Goal: Task Accomplishment & Management: Complete application form

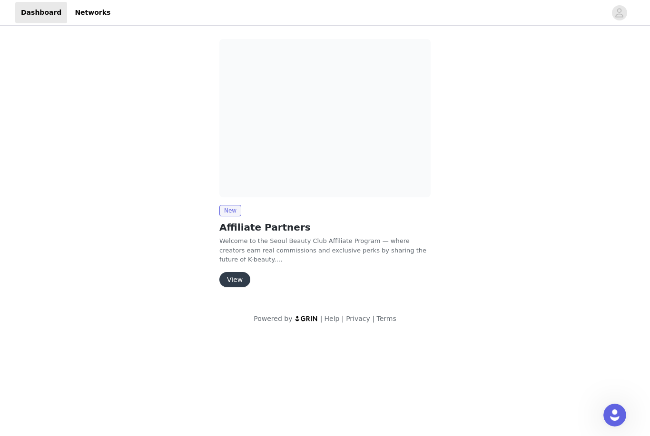
click at [269, 255] on p "Welcome to the Seoul Beauty Club Affiliate Program — where creators earn real c…" at bounding box center [324, 251] width 211 height 28
click at [332, 128] on img at bounding box center [324, 118] width 211 height 158
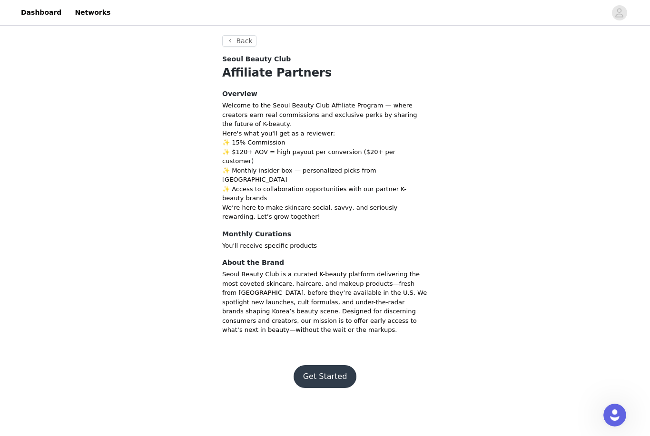
click at [339, 365] on button "Get Started" at bounding box center [325, 376] width 63 height 23
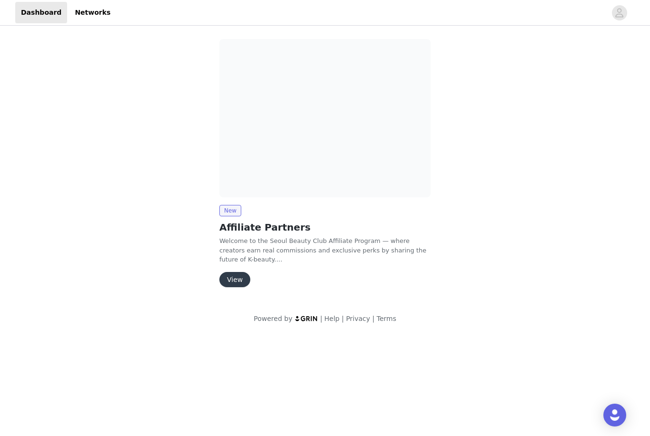
click at [255, 227] on h2 "Affiliate Partners" at bounding box center [324, 227] width 211 height 14
click at [245, 276] on button "View" at bounding box center [234, 279] width 31 height 15
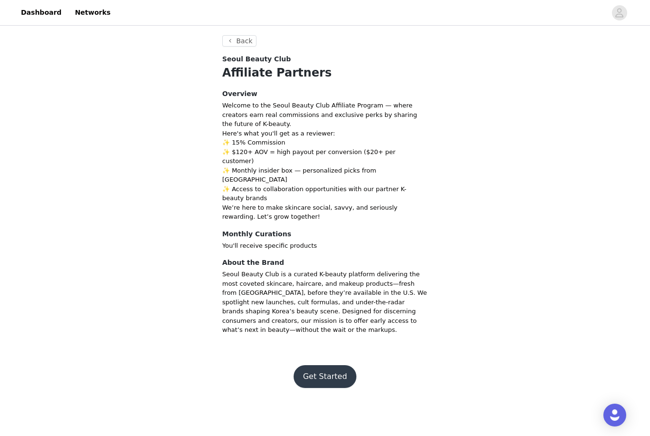
click at [337, 365] on button "Get Started" at bounding box center [325, 376] width 63 height 23
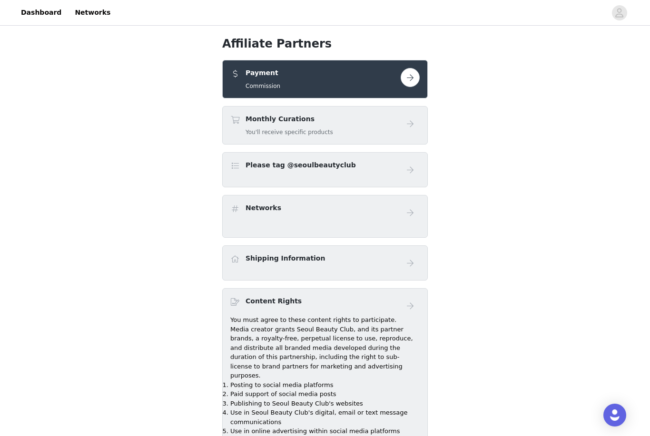
click at [397, 78] on div "Payment Commission" at bounding box center [315, 79] width 170 height 22
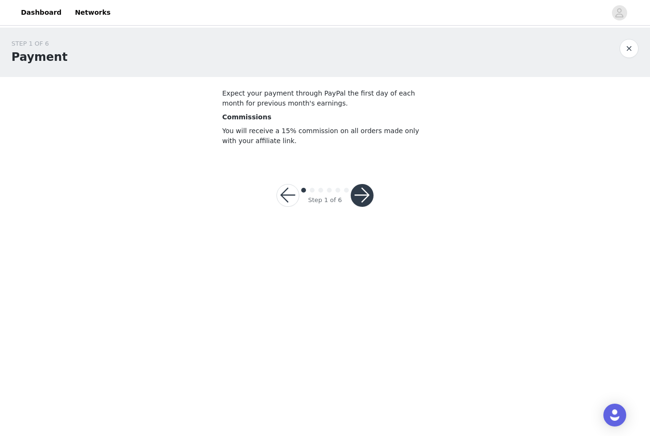
click at [293, 196] on button "button" at bounding box center [287, 195] width 23 height 23
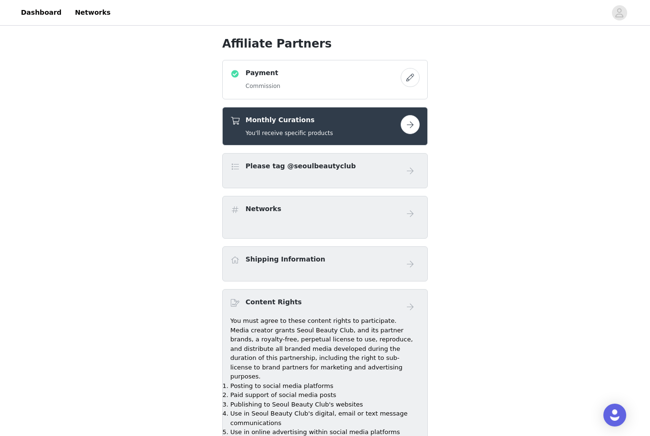
click at [409, 126] on button "button" at bounding box center [410, 124] width 19 height 19
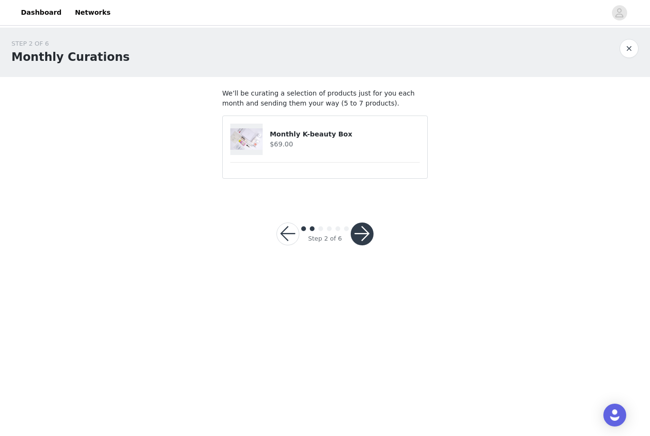
click at [382, 147] on h4 "$69.00" at bounding box center [345, 144] width 150 height 10
click at [291, 229] on button "button" at bounding box center [287, 234] width 23 height 23
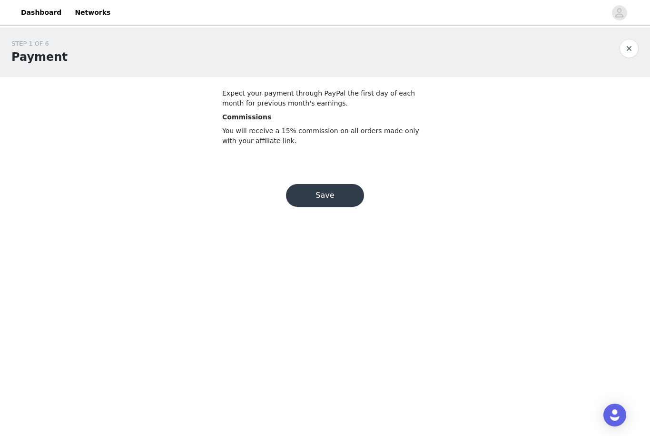
click at [338, 189] on button "Save" at bounding box center [325, 195] width 78 height 23
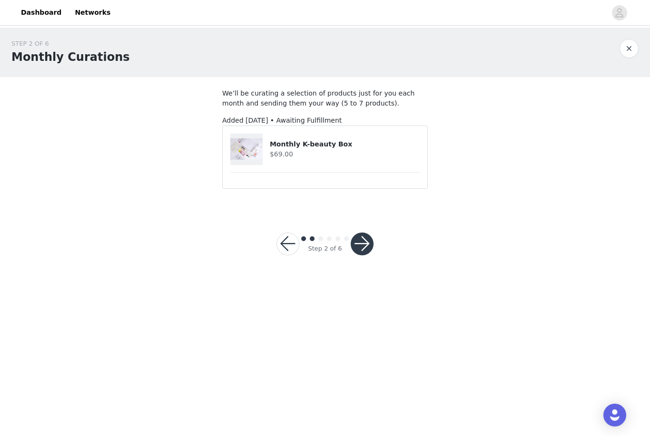
click at [292, 237] on button "button" at bounding box center [287, 244] width 23 height 23
click at [364, 248] on button "button" at bounding box center [362, 244] width 23 height 23
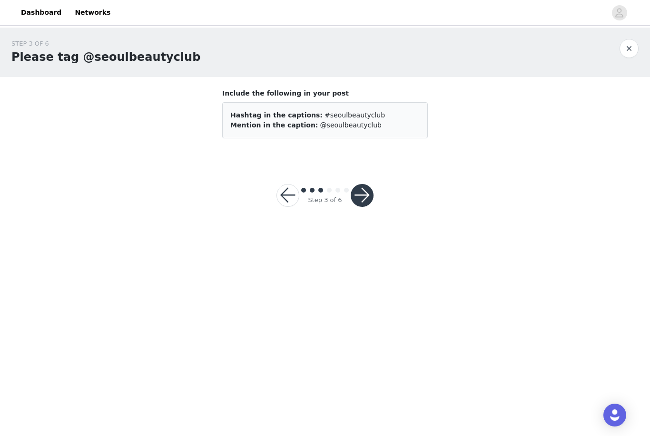
click at [371, 201] on button "button" at bounding box center [362, 195] width 23 height 23
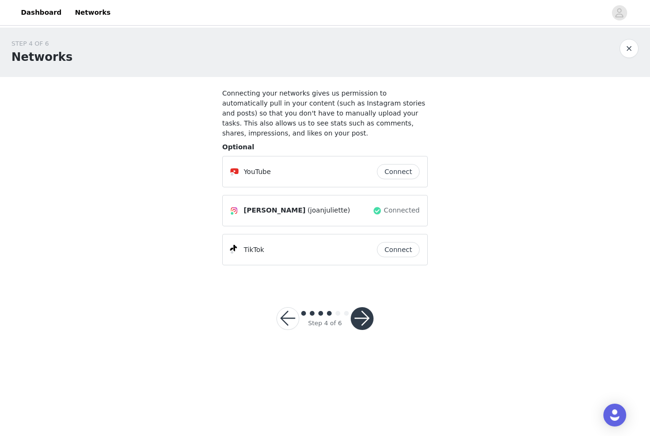
click at [406, 248] on button "Connect" at bounding box center [398, 249] width 43 height 15
click at [367, 321] on button "button" at bounding box center [362, 318] width 23 height 23
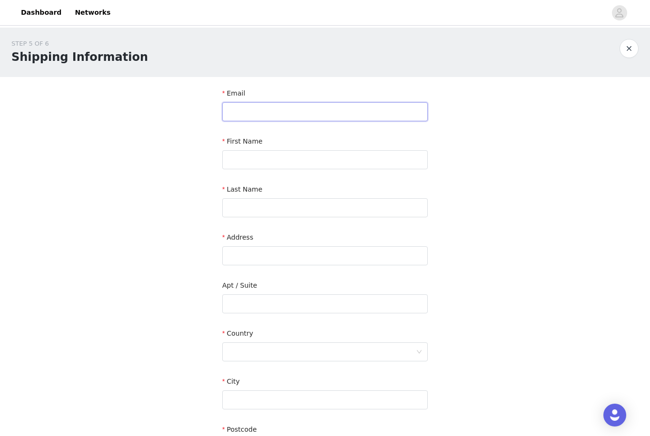
click at [365, 110] on input "text" at bounding box center [325, 111] width 206 height 19
type input "ms.kaiwalker@gmail.com"
click at [369, 155] on input "text" at bounding box center [325, 159] width 206 height 19
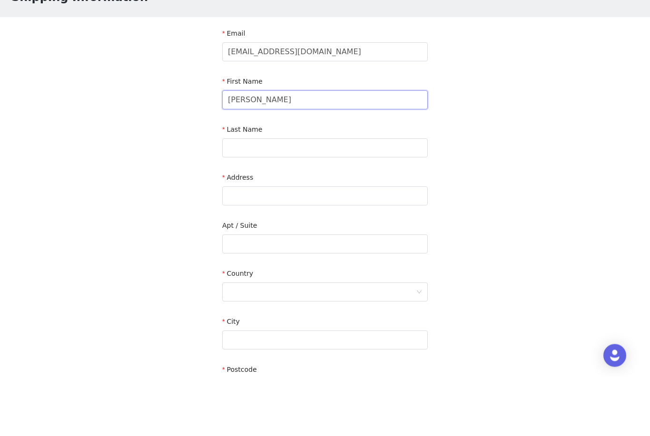
type input "Kai"
click at [370, 198] on input "text" at bounding box center [325, 207] width 206 height 19
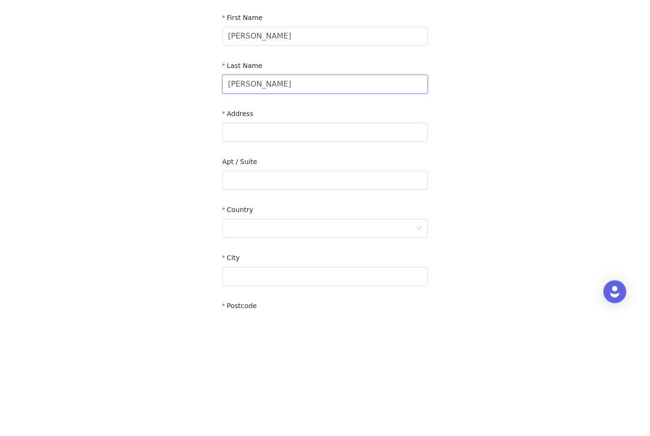
type input "Walker"
click at [381, 247] on input "text" at bounding box center [325, 256] width 206 height 19
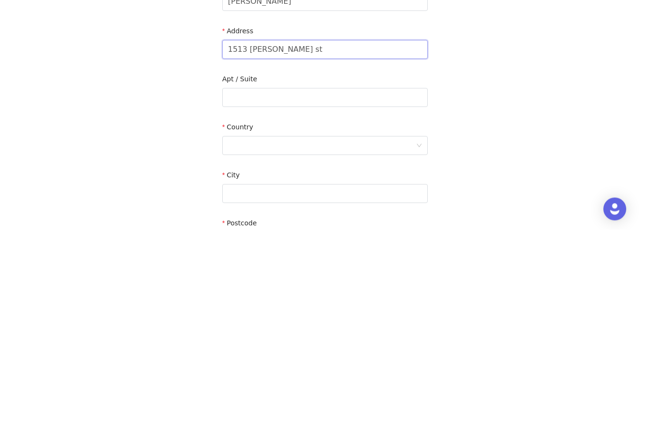
type input "1513 Lawson st"
click at [369, 343] on div at bounding box center [322, 352] width 188 height 18
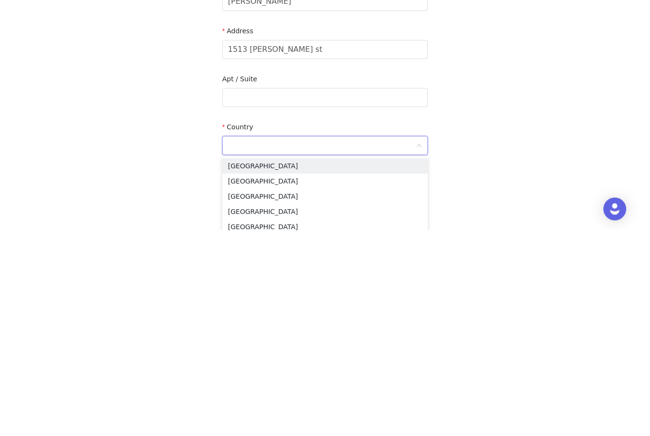
click at [319, 365] on li "United States" at bounding box center [325, 372] width 206 height 15
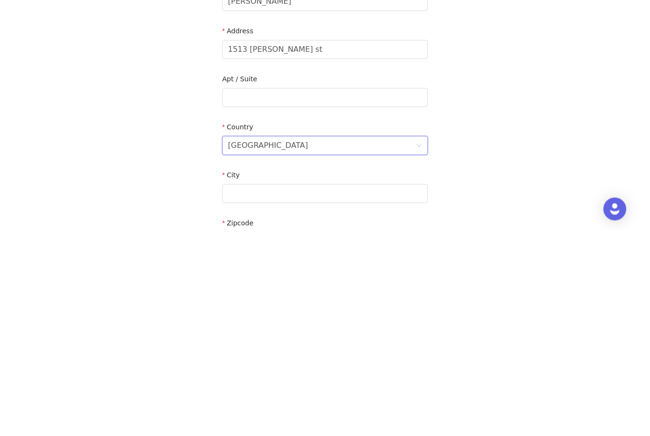
scroll to position [134, 0]
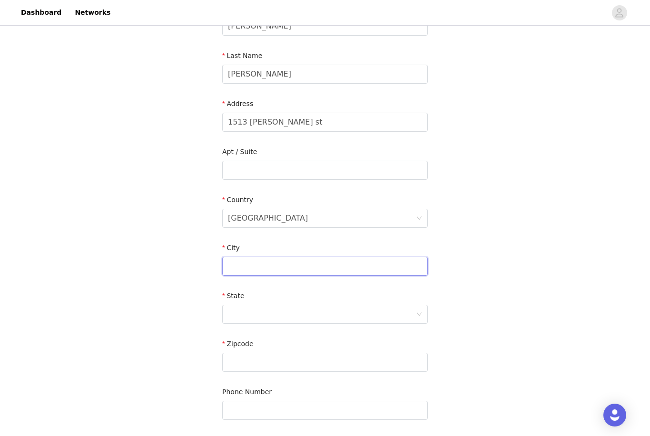
click at [324, 265] on input "text" at bounding box center [325, 266] width 206 height 19
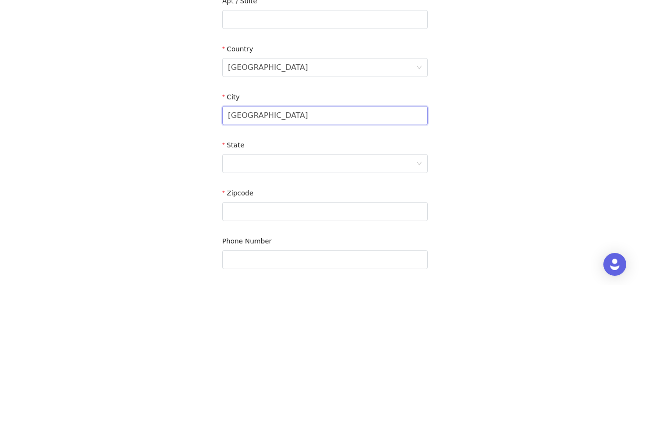
type input "Houston"
click at [377, 306] on div at bounding box center [322, 315] width 188 height 18
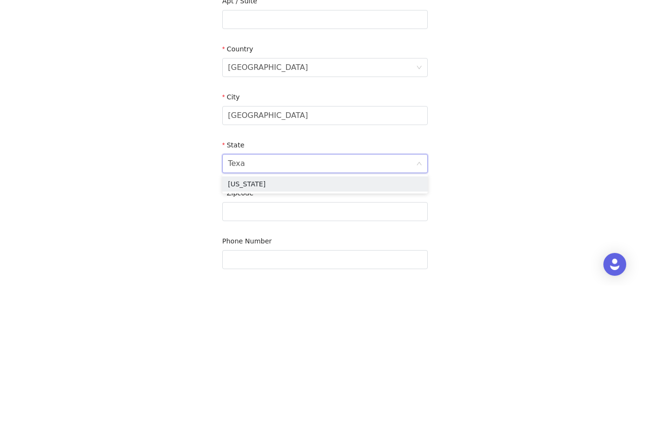
type input "Texas"
click at [296, 327] on li "Texas" at bounding box center [325, 334] width 206 height 15
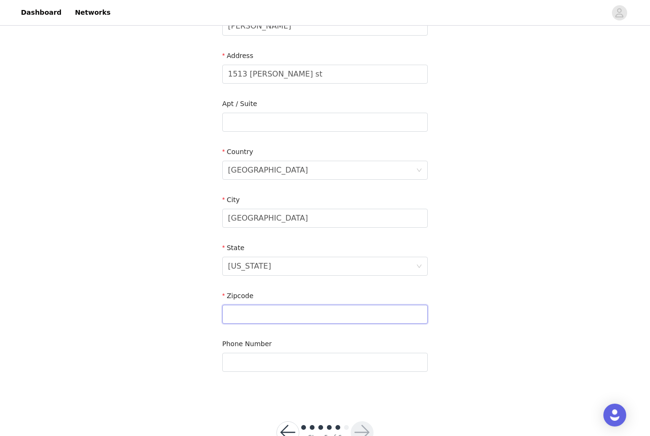
click at [307, 319] on input "text" at bounding box center [325, 314] width 206 height 19
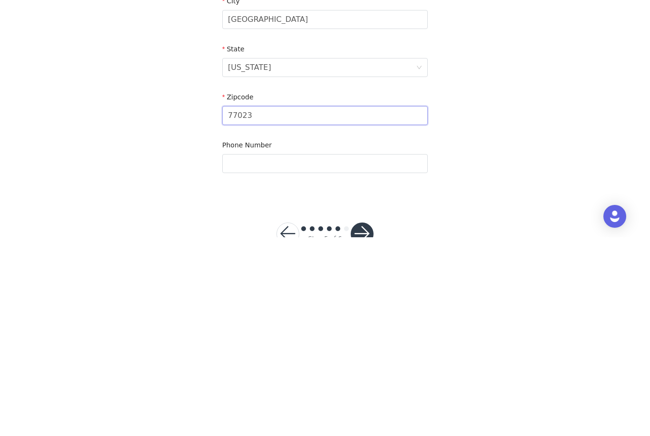
type input "77023"
click at [371, 353] on input "text" at bounding box center [325, 362] width 206 height 19
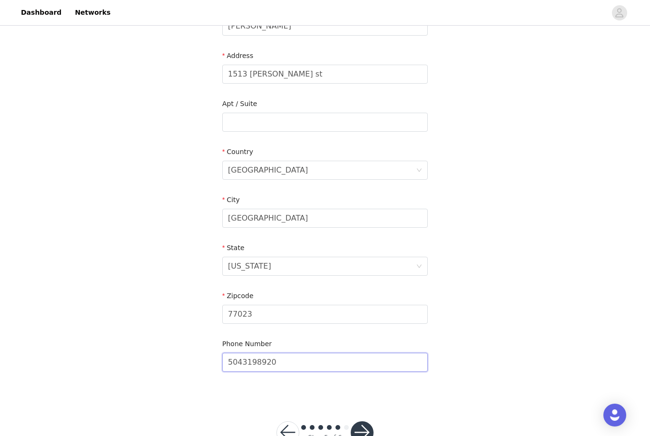
type input "5043198920"
click at [363, 432] on button "button" at bounding box center [362, 433] width 23 height 23
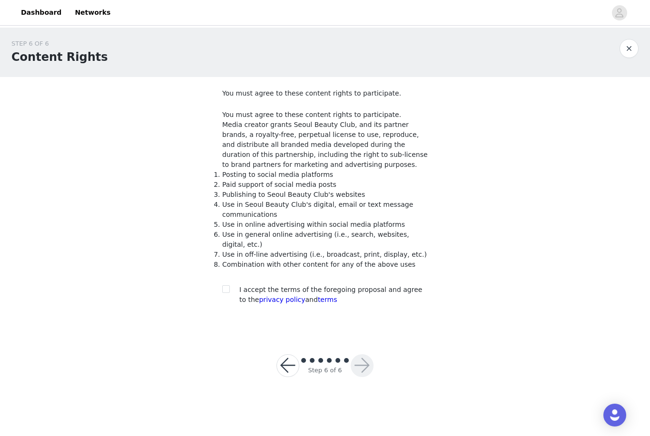
click at [365, 157] on p "Media creator grants Seoul Beauty Club, and its partner brands, a royalty-free,…" at bounding box center [325, 145] width 206 height 50
click at [375, 165] on p "Media creator grants Seoul Beauty Club, and its partner brands, a royalty-free,…" at bounding box center [325, 145] width 206 height 50
click at [349, 176] on li "Posting to social media platforms" at bounding box center [325, 175] width 206 height 10
click at [228, 286] on input "checkbox" at bounding box center [225, 289] width 7 height 7
checkbox input "true"
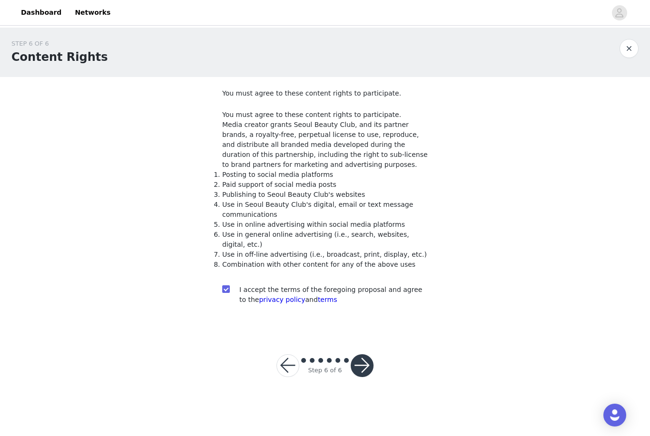
click at [365, 368] on button "button" at bounding box center [362, 366] width 23 height 23
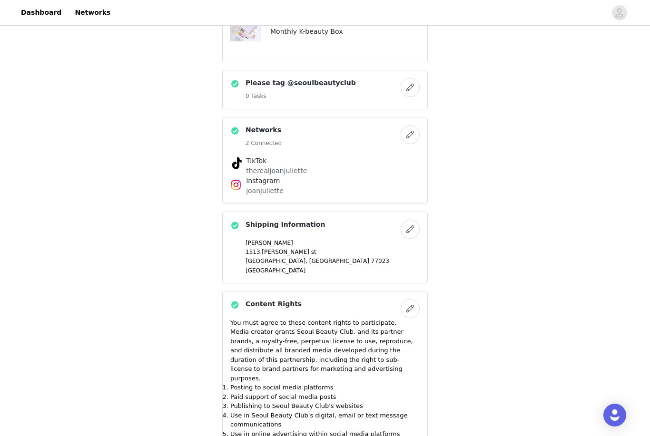
scroll to position [244, 0]
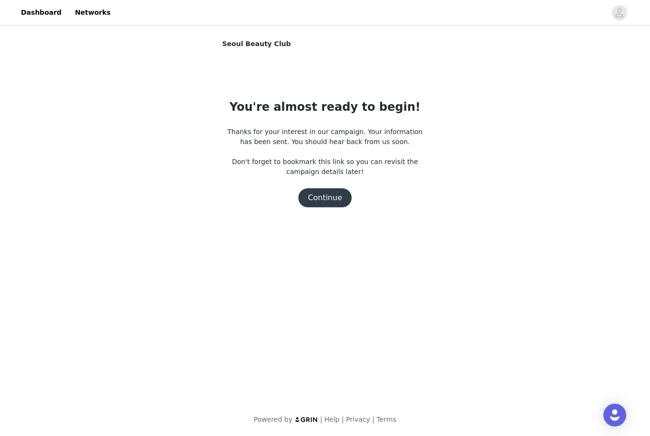
click at [334, 200] on button "Continue" at bounding box center [324, 197] width 53 height 19
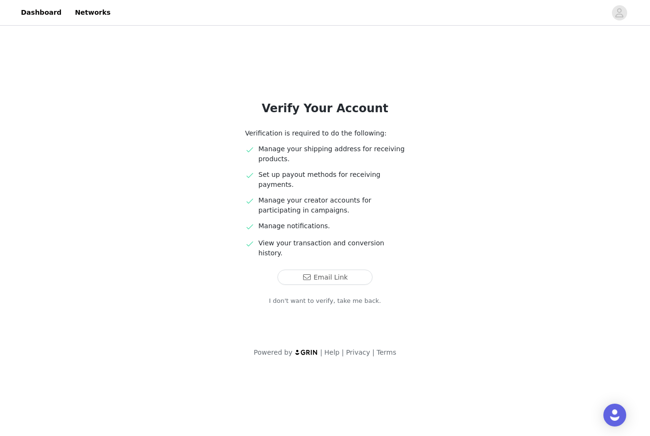
click at [351, 270] on button "Email Link" at bounding box center [324, 277] width 95 height 15
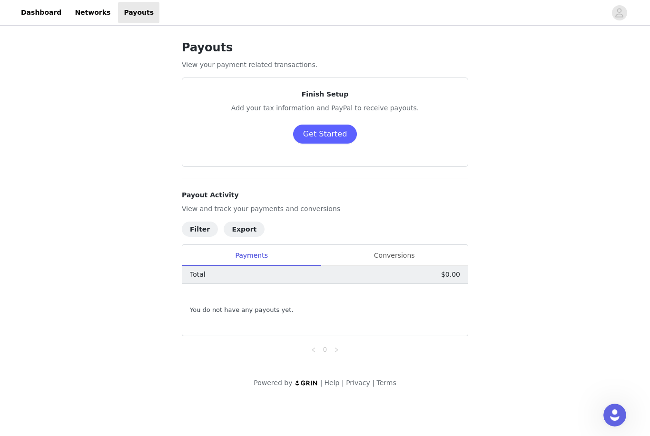
click at [45, 14] on link "Dashboard" at bounding box center [41, 12] width 52 height 21
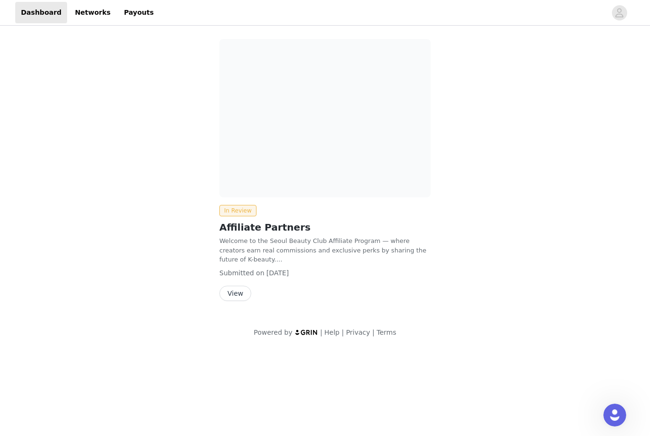
click at [92, 2] on link "Networks" at bounding box center [92, 12] width 47 height 21
